Goal: Information Seeking & Learning: Compare options

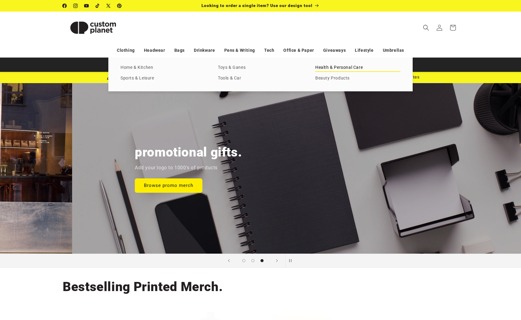
scroll to position [0, 1042]
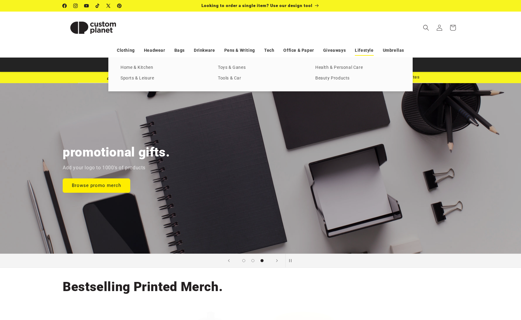
click at [357, 49] on link "Lifestyle" at bounding box center [364, 50] width 19 height 11
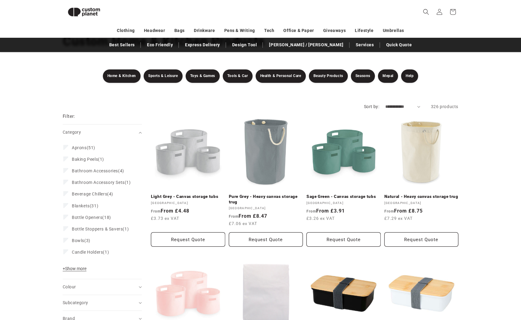
scroll to position [50, 0]
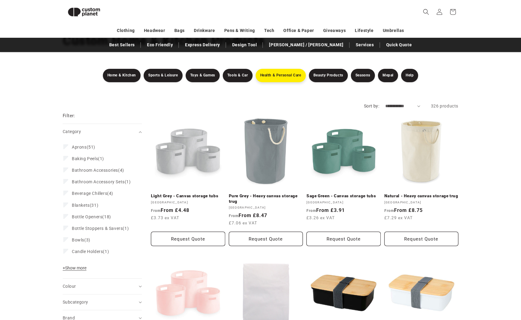
click at [274, 73] on link "Health & Personal Care" at bounding box center [281, 75] width 50 height 13
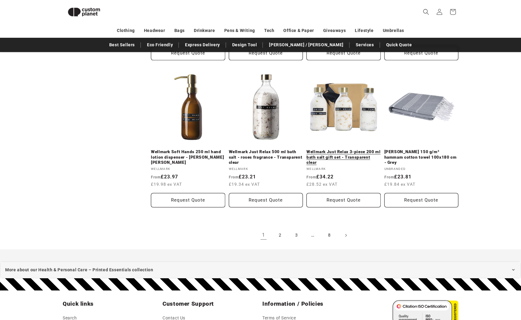
scroll to position [685, 0]
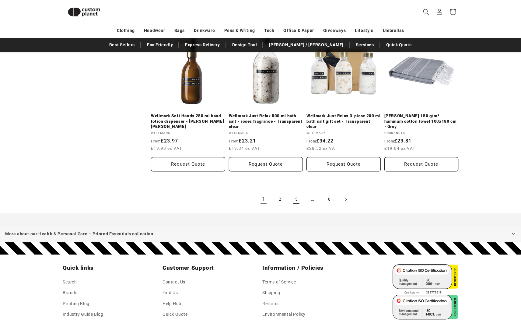
click at [301, 199] on link "3" at bounding box center [296, 199] width 13 height 13
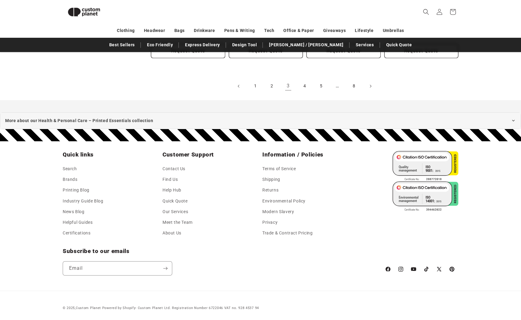
scroll to position [765, 0]
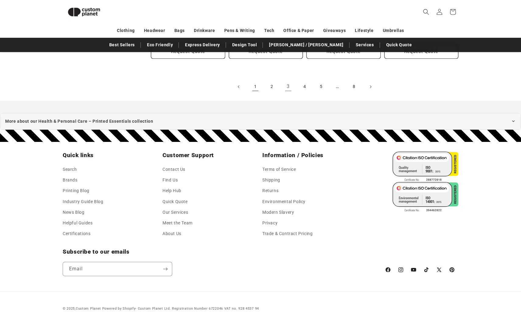
click at [255, 88] on link "1" at bounding box center [255, 86] width 13 height 13
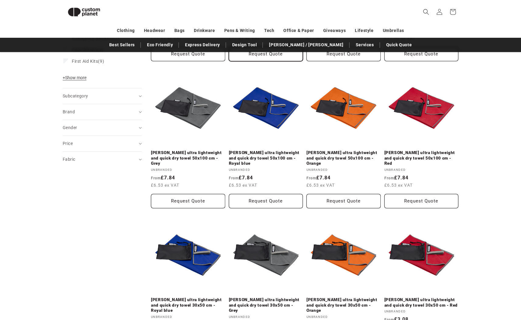
scroll to position [156, 0]
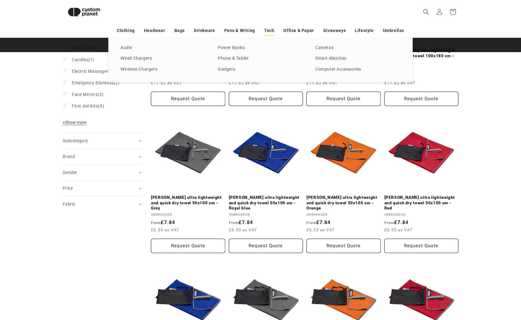
click at [266, 31] on link "Tech" at bounding box center [269, 30] width 10 height 11
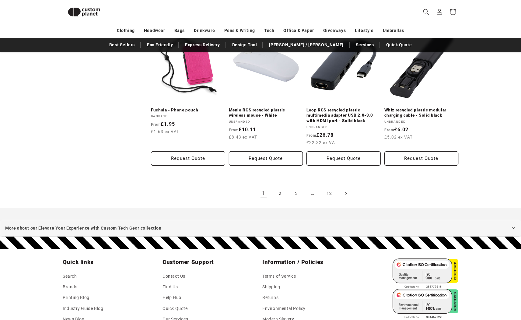
scroll to position [1281, 0]
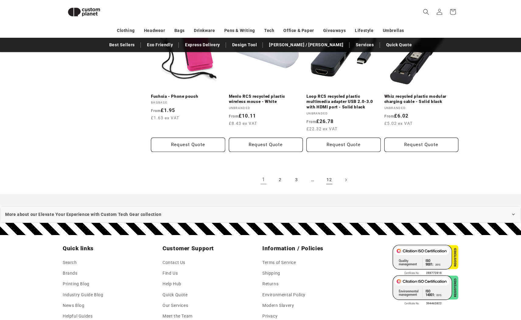
click at [328, 173] on link "12" at bounding box center [329, 179] width 13 height 13
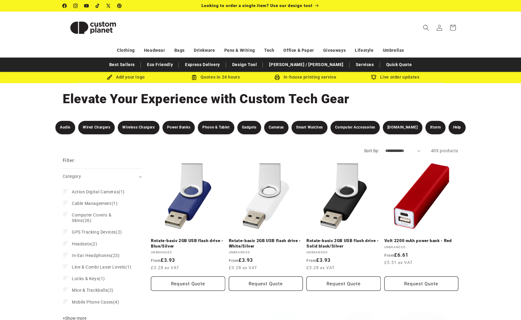
click at [328, 238] on link "Rotate-basic 2GB USB flash drive - Solid black/Silver" at bounding box center [344, 243] width 74 height 11
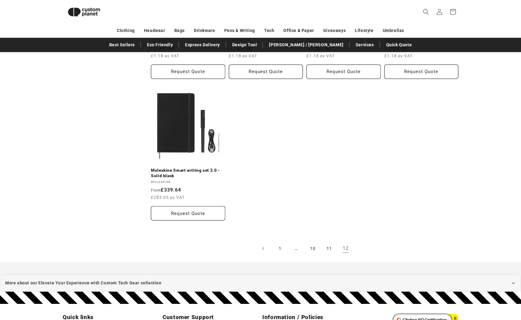
scroll to position [506, 0]
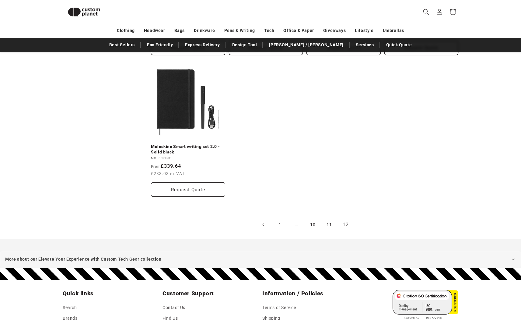
click at [329, 226] on link "11" at bounding box center [329, 224] width 13 height 13
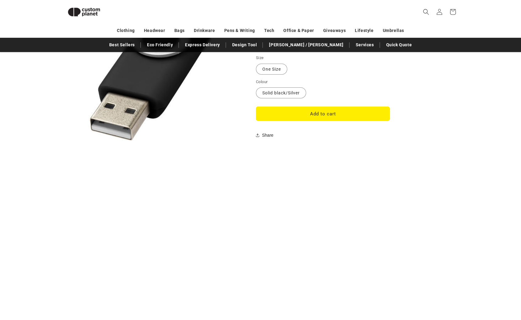
scroll to position [511, 0]
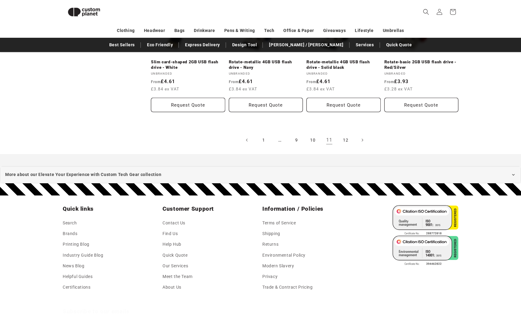
scroll to position [1313, 0]
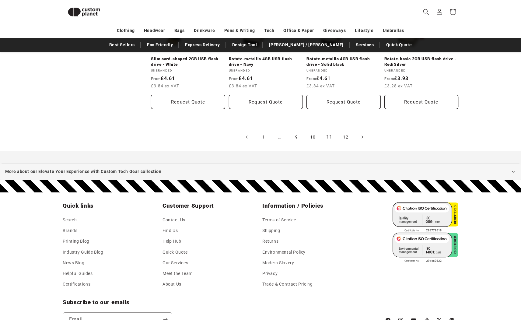
click at [309, 135] on link "10" at bounding box center [312, 136] width 13 height 13
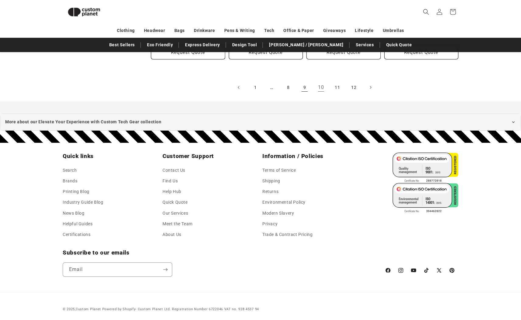
scroll to position [1351, 0]
click at [301, 83] on link "9" at bounding box center [304, 87] width 13 height 13
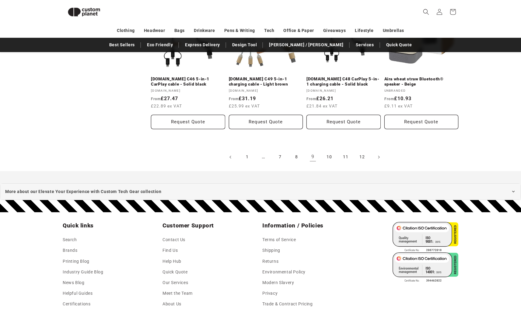
scroll to position [1327, 0]
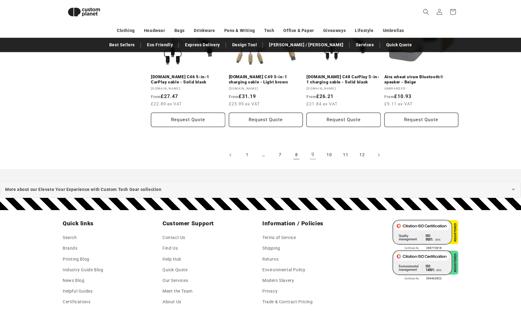
click at [297, 149] on link "8" at bounding box center [296, 154] width 13 height 13
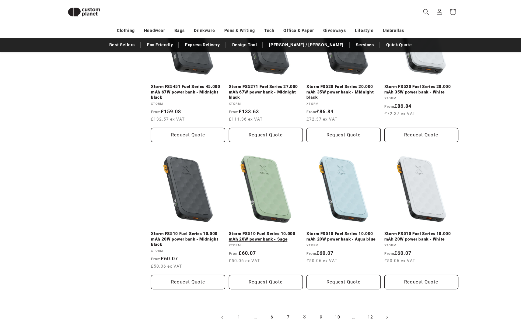
scroll to position [1208, 0]
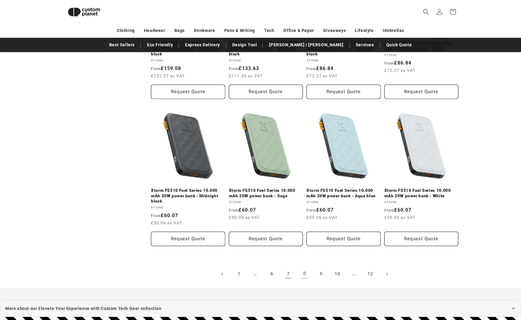
click at [290, 272] on link "7" at bounding box center [288, 273] width 13 height 13
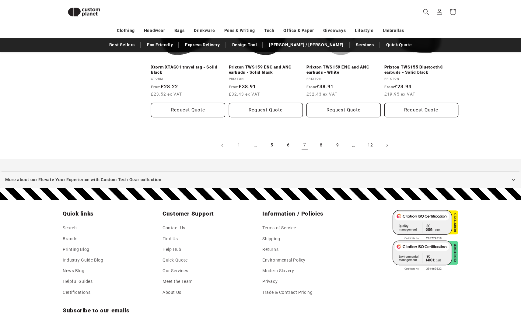
scroll to position [1318, 0]
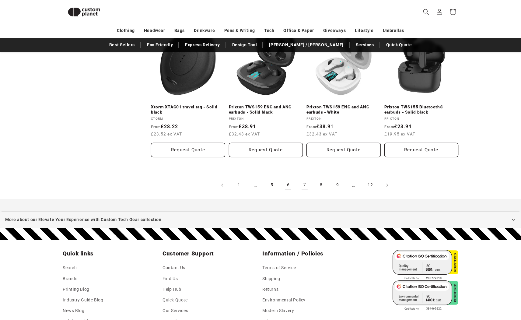
click at [286, 178] on link "6" at bounding box center [288, 184] width 13 height 13
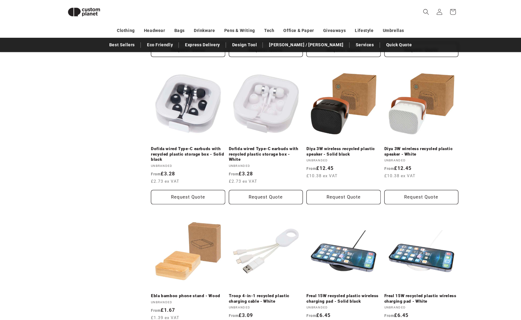
scroll to position [1224, 0]
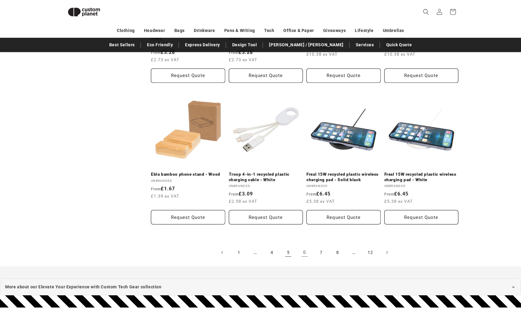
click at [284, 246] on link "5" at bounding box center [288, 252] width 13 height 13
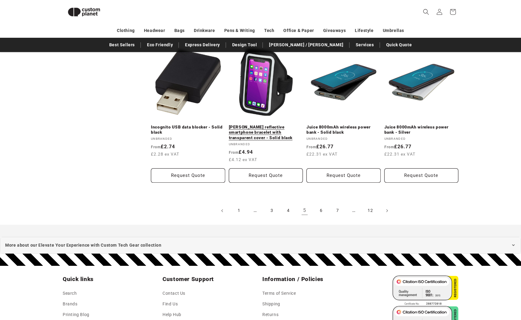
scroll to position [1252, 0]
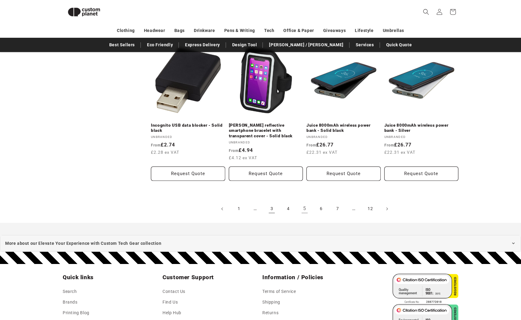
click at [271, 207] on link "3" at bounding box center [271, 208] width 13 height 13
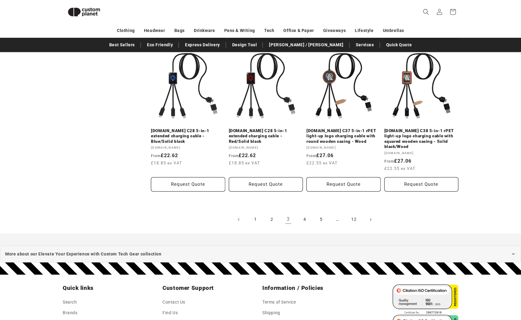
scroll to position [1279, 0]
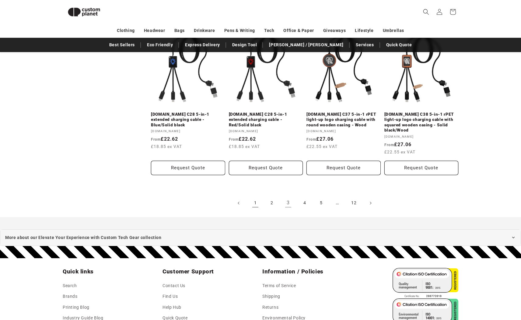
click at [259, 196] on link "1" at bounding box center [255, 202] width 13 height 13
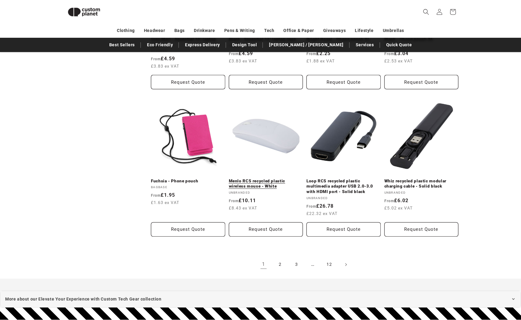
scroll to position [1331, 0]
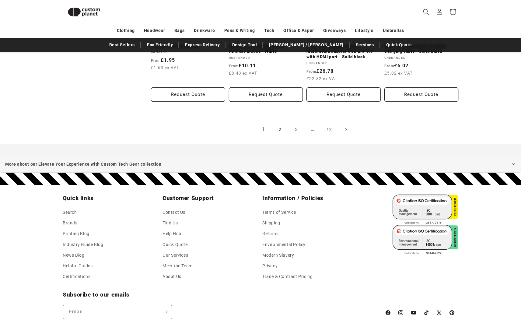
click at [283, 123] on link "2" at bounding box center [279, 129] width 13 height 13
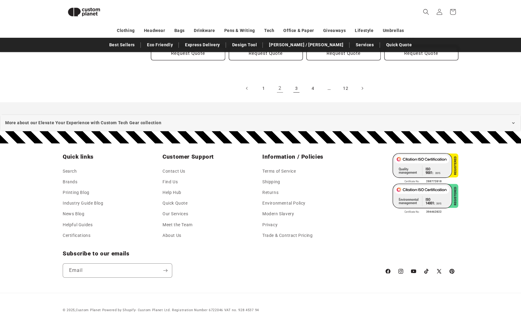
scroll to position [1388, 0]
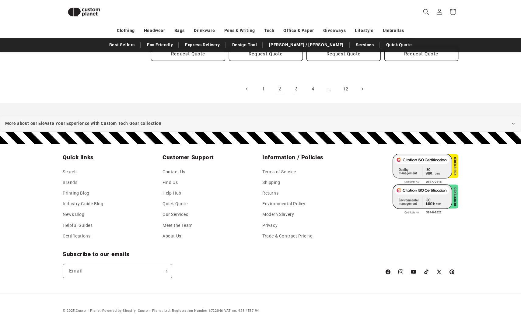
click at [295, 87] on link "3" at bounding box center [296, 88] width 13 height 13
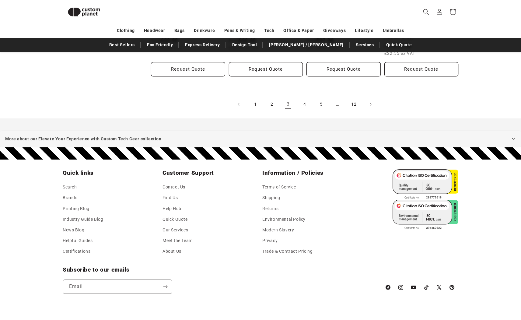
scroll to position [1377, 0]
